Goal: Task Accomplishment & Management: Manage account settings

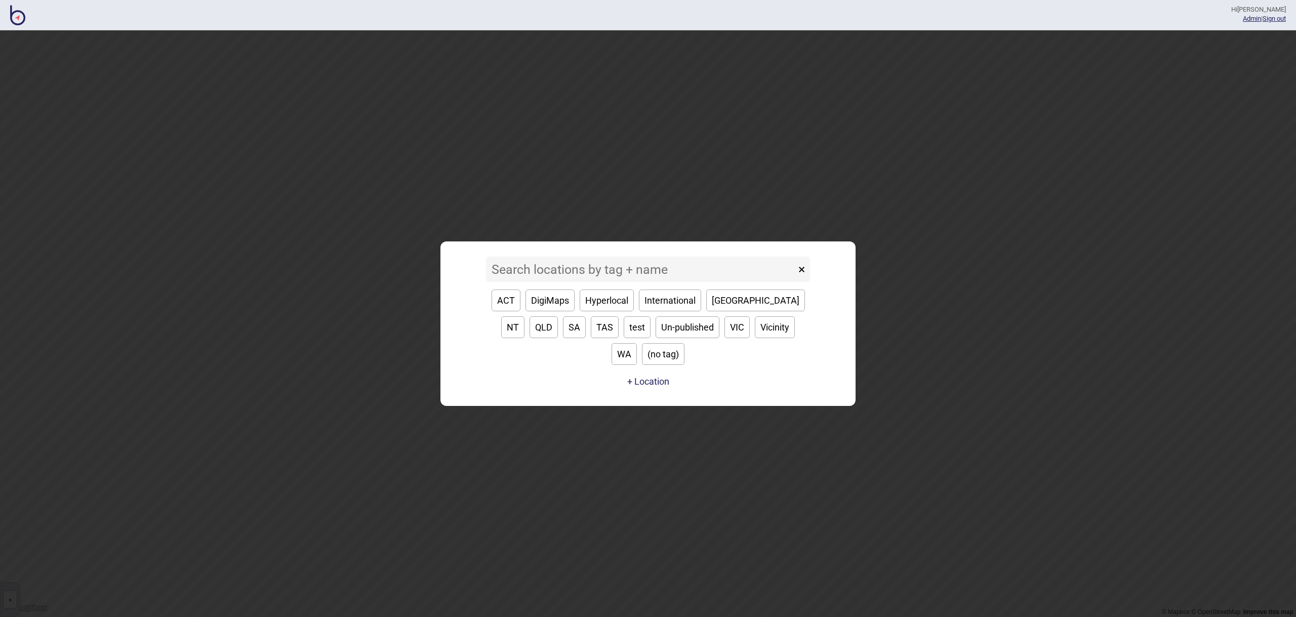
click at [741, 315] on div "ACT DigiMaps Hyperlocal International [GEOGRAPHIC_DATA] [GEOGRAPHIC_DATA] [GEOG…" at bounding box center [648, 327] width 324 height 91
click at [737, 311] on button "[GEOGRAPHIC_DATA]" at bounding box center [755, 301] width 99 height 22
type input "[GEOGRAPHIC_DATA]"
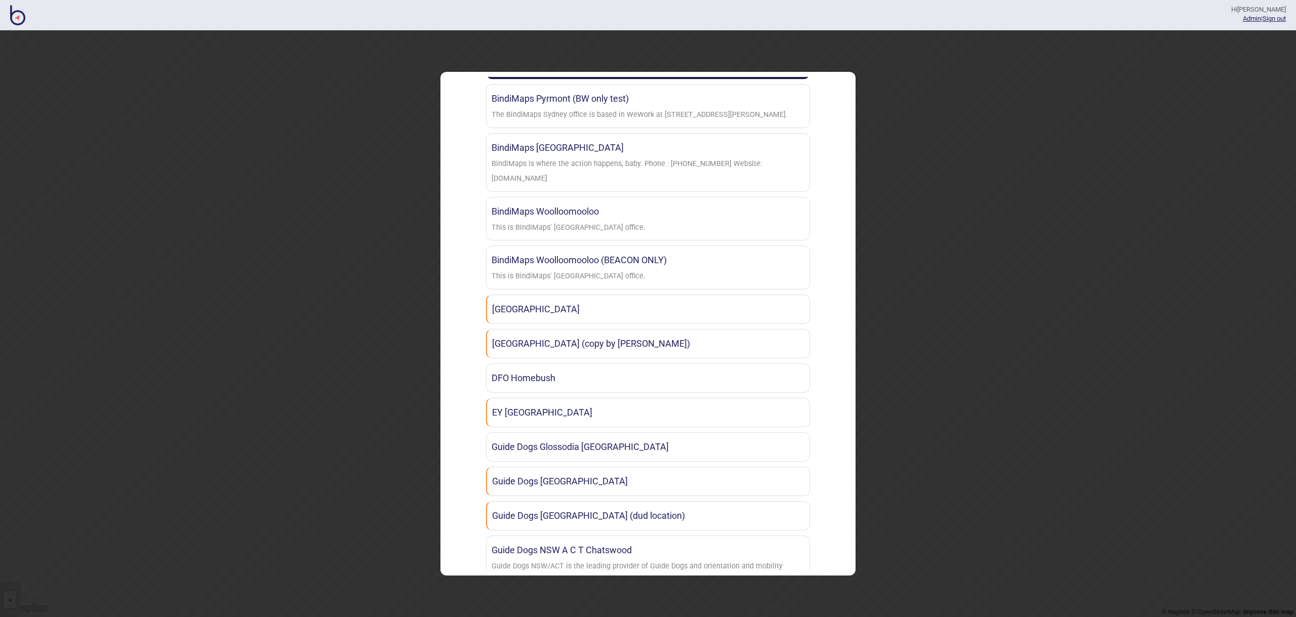
scroll to position [661, 0]
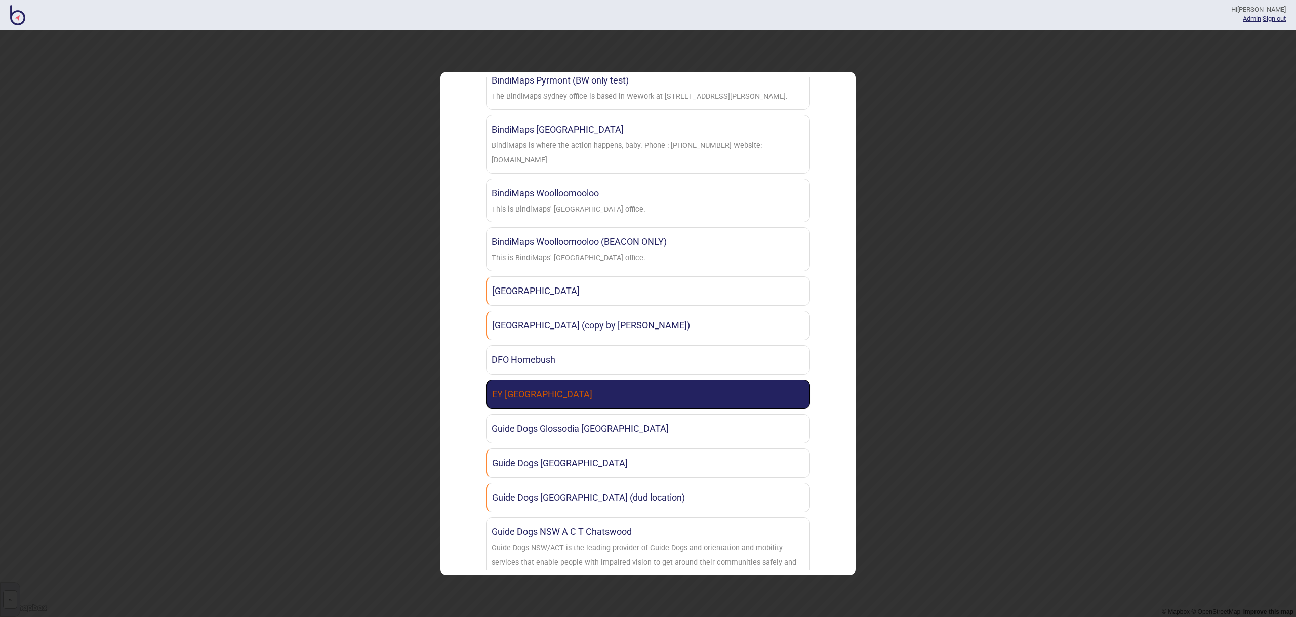
click at [697, 389] on link "EY [GEOGRAPHIC_DATA]" at bounding box center [648, 394] width 324 height 29
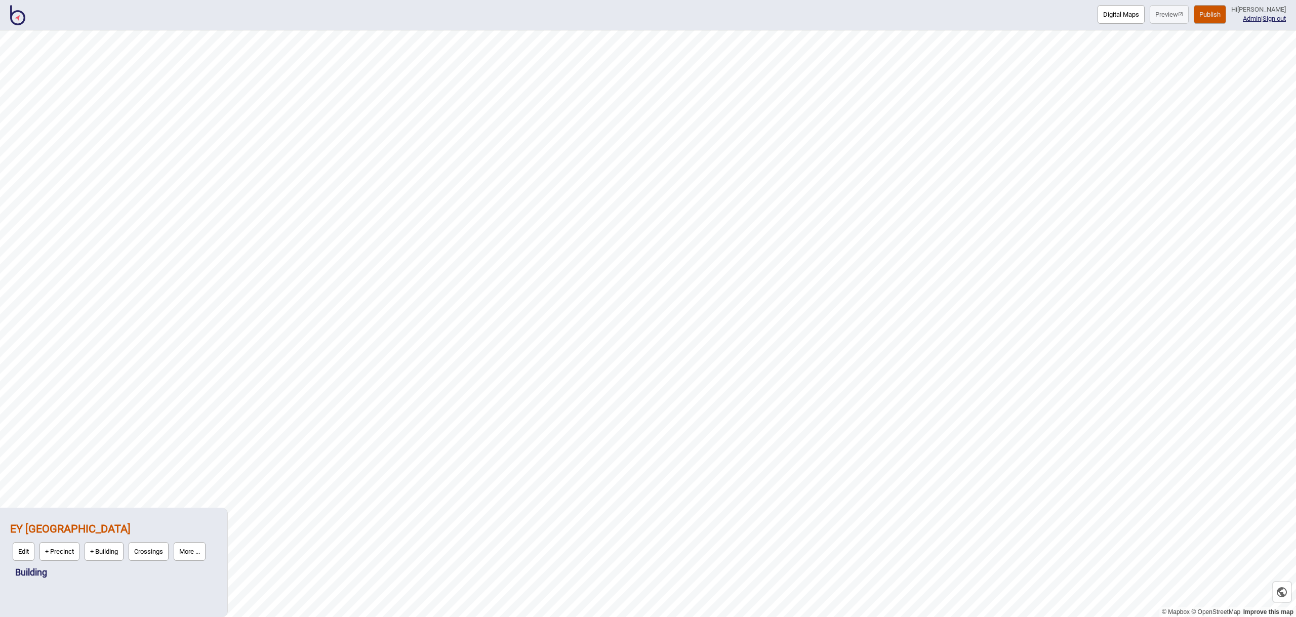
click at [206, 545] on button "More ..." at bounding box center [190, 551] width 32 height 19
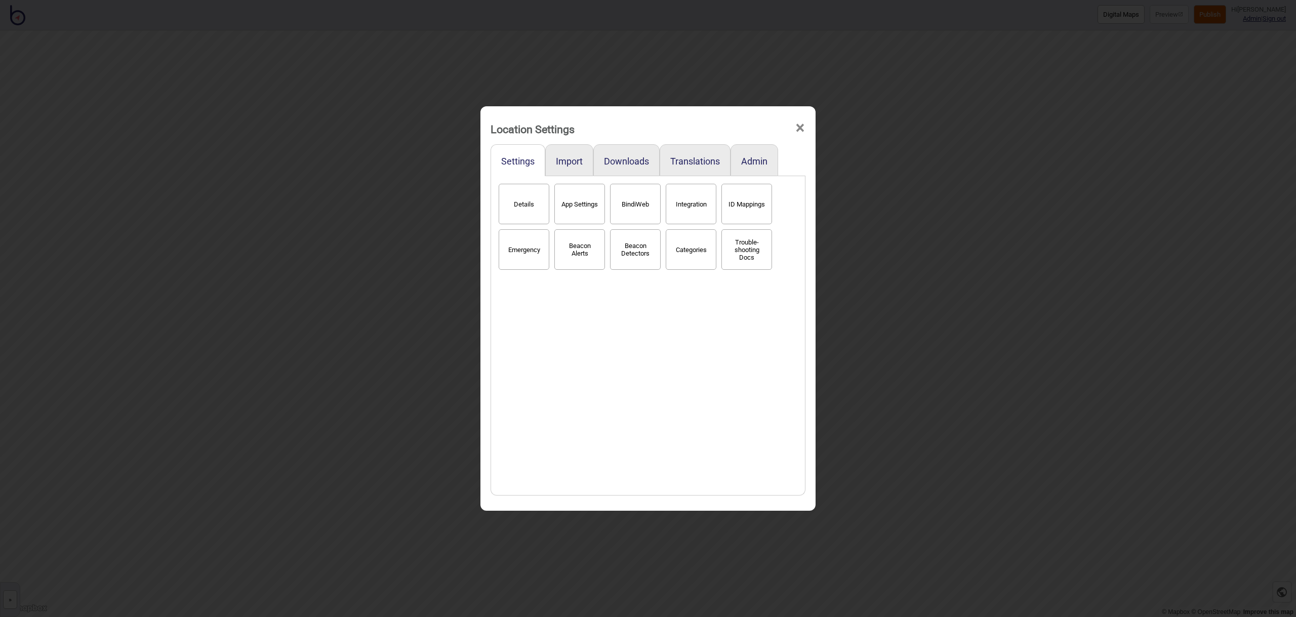
click at [517, 206] on button "Details" at bounding box center [524, 204] width 51 height 41
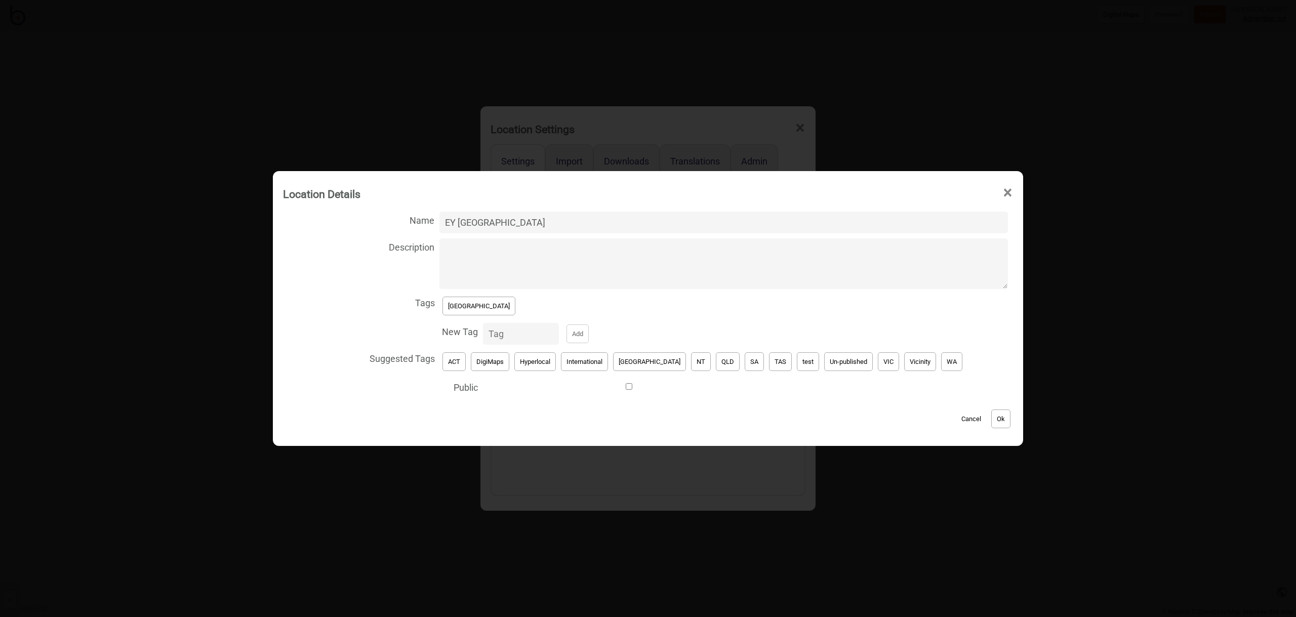
click at [560, 220] on input "EY [GEOGRAPHIC_DATA]" at bounding box center [723, 223] width 569 height 22
type input "EY [PERSON_NAME]"
click at [644, 388] on input "Public" at bounding box center [629, 386] width 292 height 7
checkbox input "true"
click at [991, 414] on button "Ok" at bounding box center [1000, 419] width 19 height 19
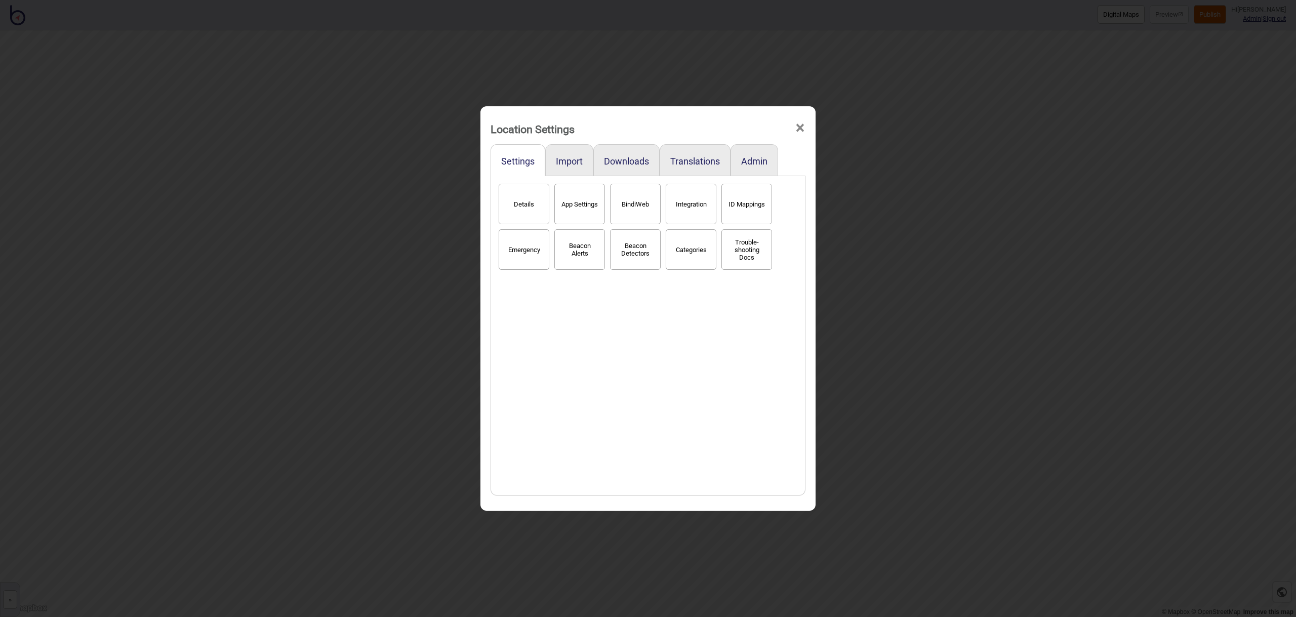
click at [799, 126] on span "×" at bounding box center [800, 127] width 11 height 33
